Goal: Task Accomplishment & Management: Manage account settings

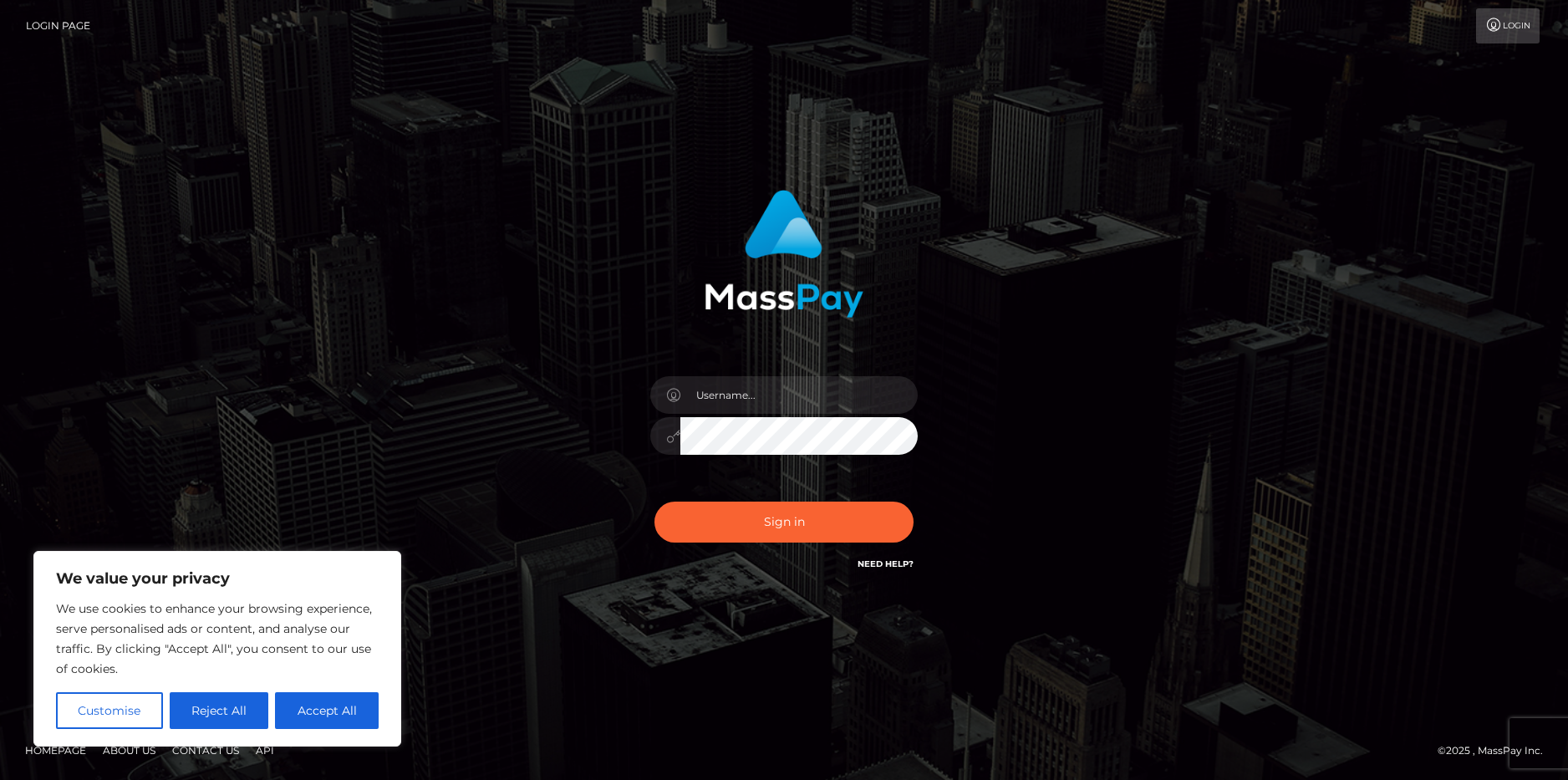
click at [1485, 20] on icon at bounding box center [1494, 24] width 17 height 13
click at [844, 382] on input "text" at bounding box center [798, 394] width 238 height 37
click at [604, 437] on div "Sign in" at bounding box center [784, 380] width 439 height 408
click at [744, 387] on input "text" at bounding box center [798, 394] width 238 height 37
